Goal: Task Accomplishment & Management: Manage account settings

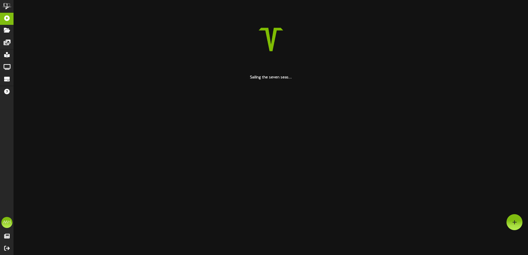
click at [288, 80] on html "ChannelValet Playlists Folders Messages My Library Groups Devices Help MH [PERS…" at bounding box center [264, 40] width 528 height 80
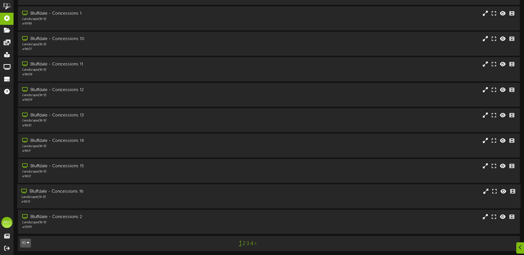
scroll to position [41, 0]
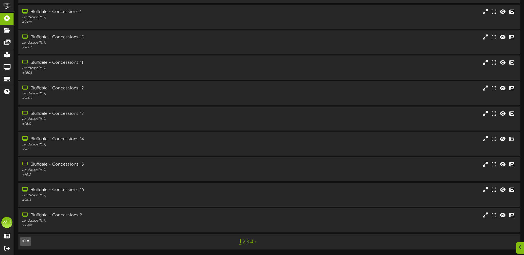
click at [26, 240] on button "10" at bounding box center [25, 241] width 11 height 9
click at [26, 228] on div "100" at bounding box center [25, 231] width 10 height 8
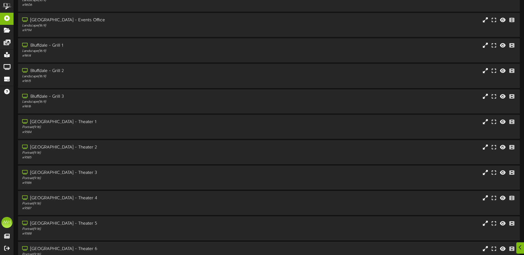
scroll to position [442, 0]
